Goal: Find specific page/section: Find specific page/section

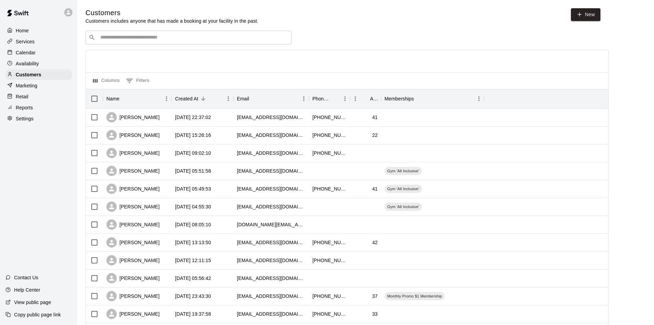
scroll to position [34, 0]
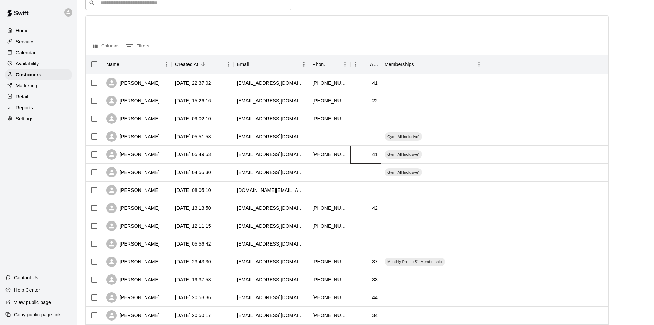
click at [377, 147] on div "41" at bounding box center [365, 155] width 31 height 18
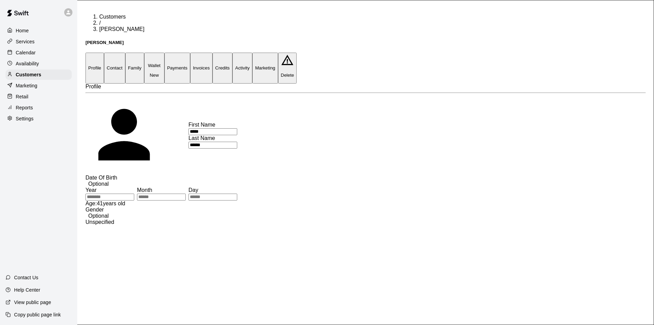
click at [101, 53] on button "Profile" at bounding box center [95, 68] width 19 height 31
click at [20, 74] on p "Customers" at bounding box center [28, 74] width 25 height 7
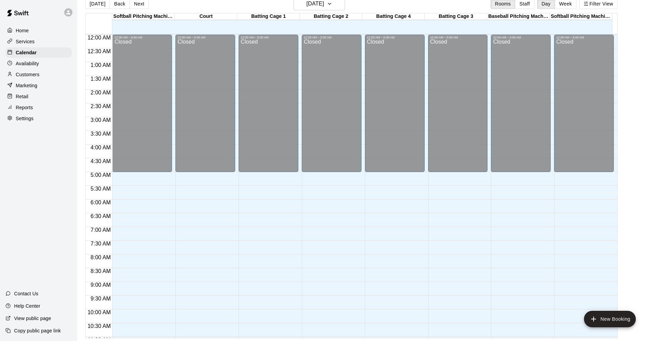
scroll to position [357, 0]
